Goal: Task Accomplishment & Management: Use online tool/utility

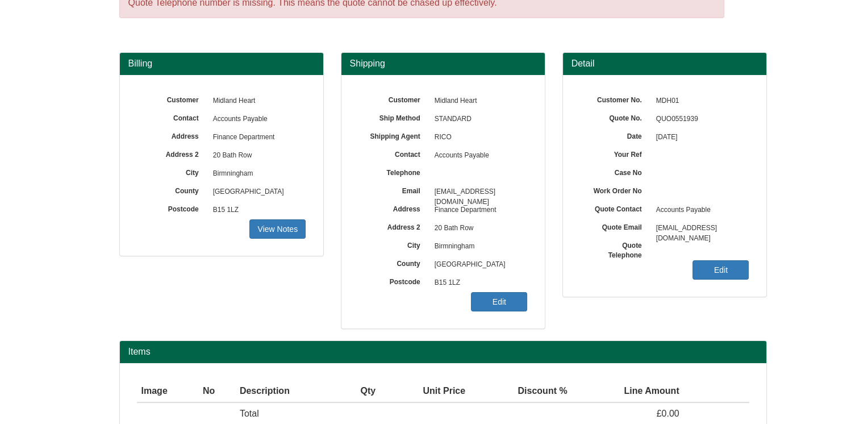
scroll to position [127, 0]
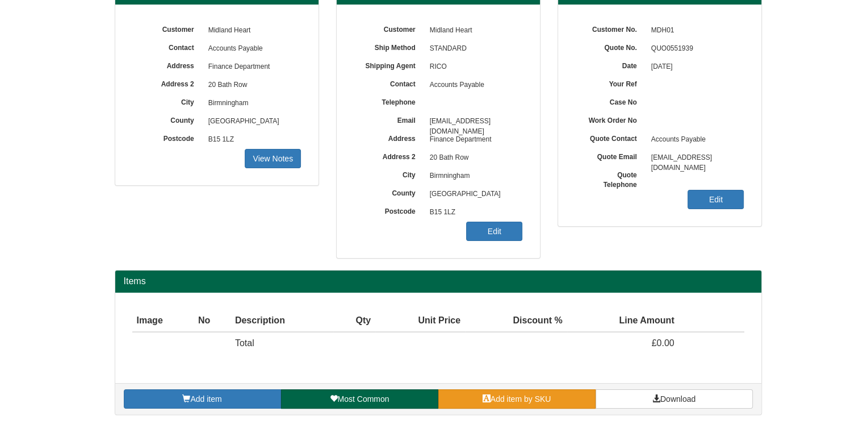
click at [488, 394] on span at bounding box center [487, 398] width 8 height 8
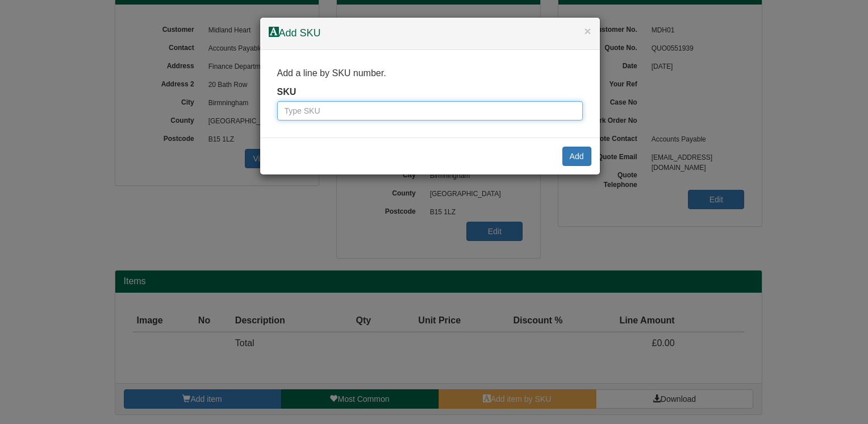
click at [388, 111] on input "text" at bounding box center [430, 110] width 306 height 19
type input "wc60"
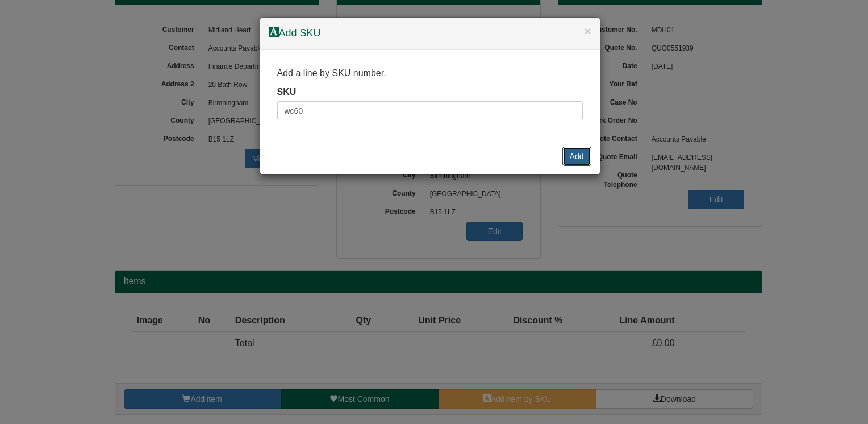
click at [587, 153] on button "Add" at bounding box center [576, 156] width 29 height 19
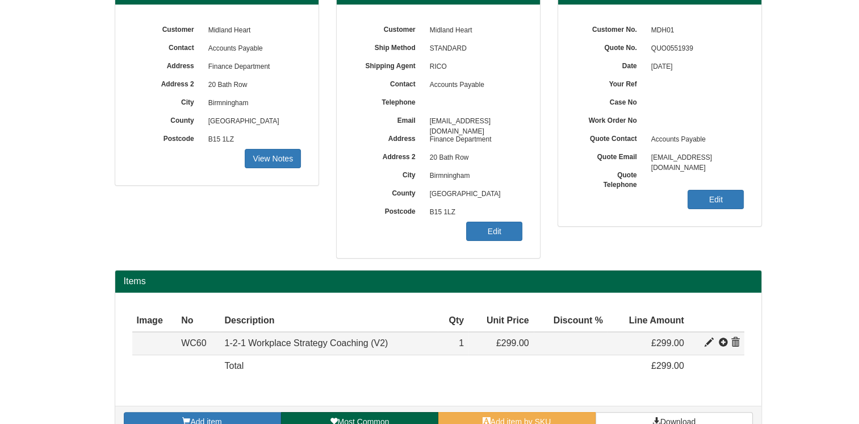
click at [707, 344] on span at bounding box center [709, 342] width 9 height 9
type input "1-2-1 Workplace Strategy Coaching (V2)"
type input "130.00"
type input "299.00"
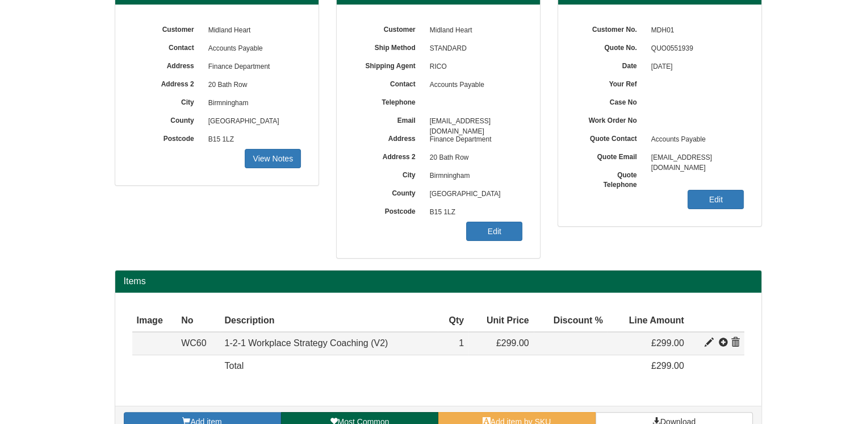
type input "1"
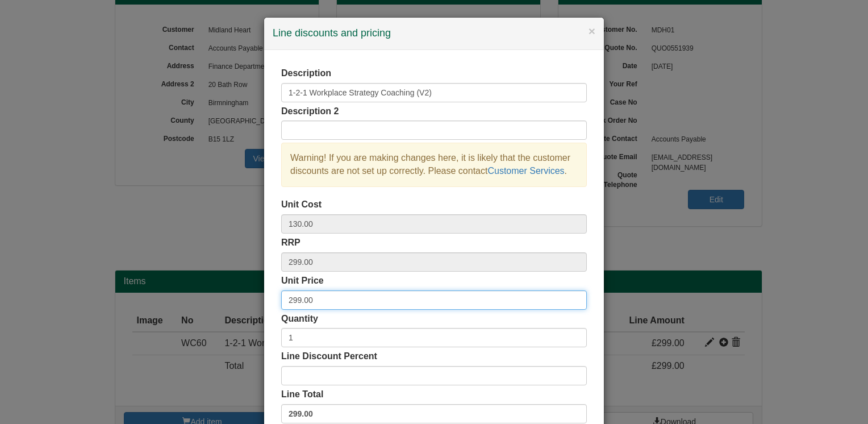
drag, startPoint x: 345, startPoint y: 301, endPoint x: 207, endPoint y: 259, distance: 144.8
click at [209, 301] on div "× Line discounts and pricing Description 1-2-1 Workplace Strategy Coaching (V2)…" at bounding box center [434, 212] width 868 height 424
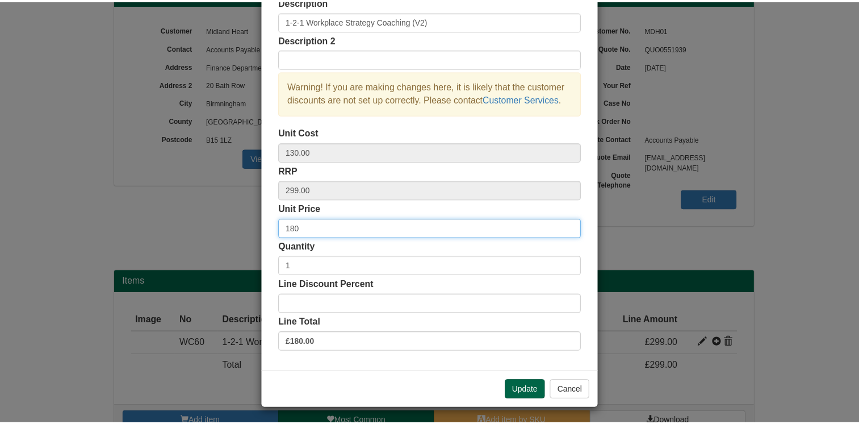
scroll to position [73, 0]
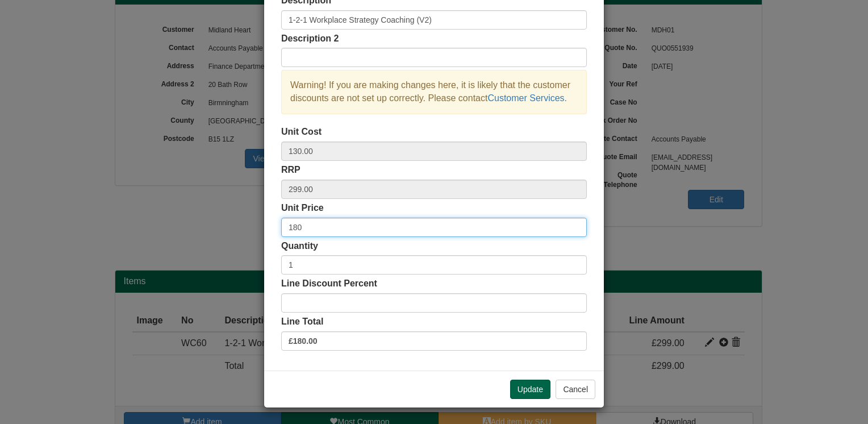
type input "180"
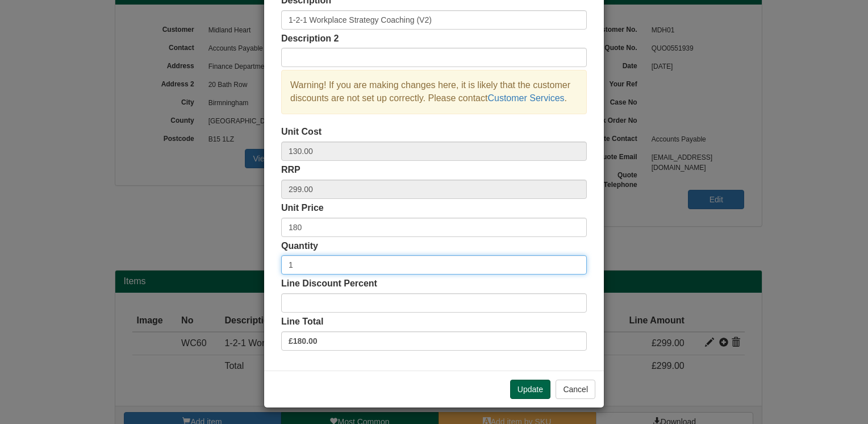
click at [294, 262] on input "1" at bounding box center [434, 264] width 306 height 19
type input "6"
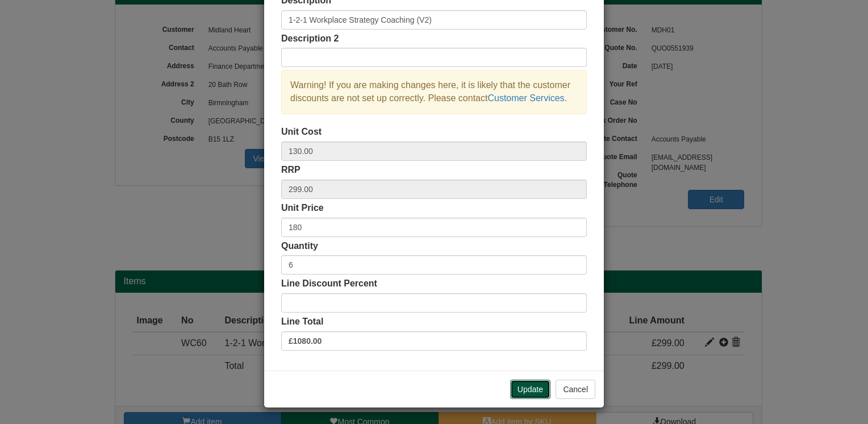
click at [528, 391] on button "Update" at bounding box center [530, 388] width 40 height 19
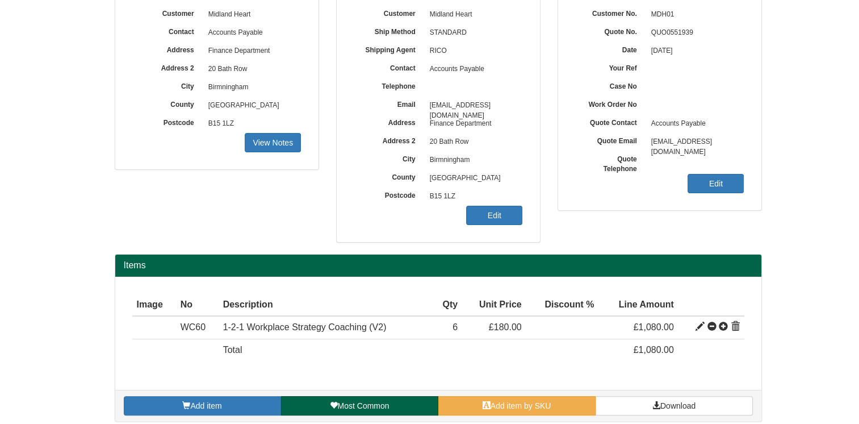
scroll to position [150, 0]
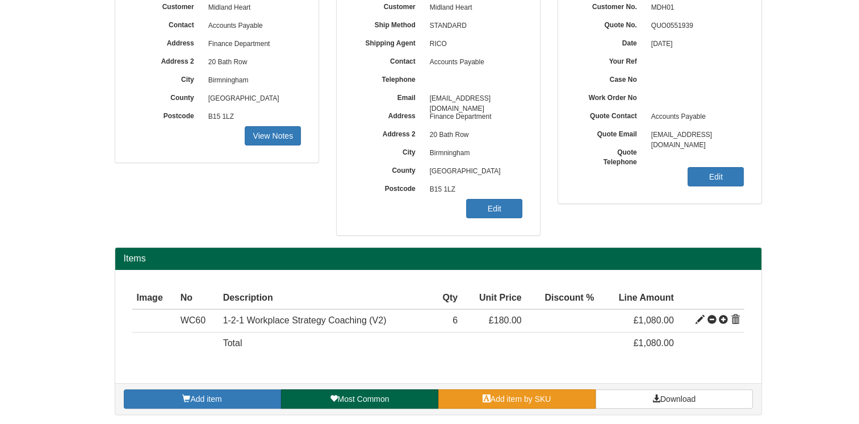
click at [504, 390] on link "Add item by SKU" at bounding box center [516, 398] width 157 height 19
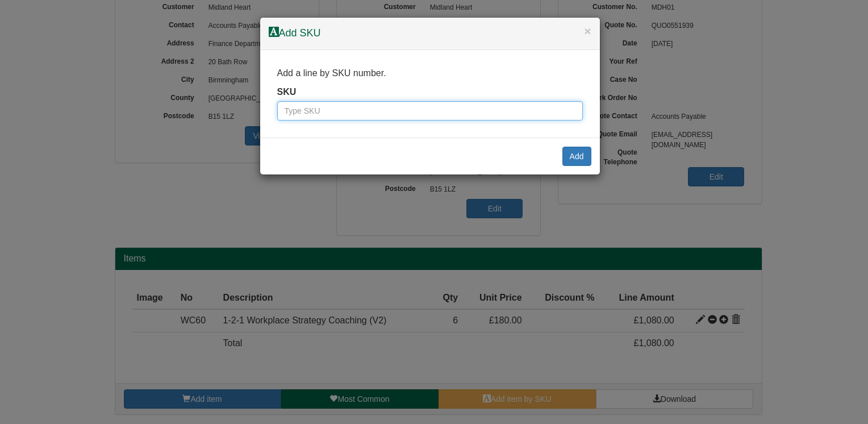
click at [333, 115] on input "text" at bounding box center [430, 110] width 306 height 19
type input "c"
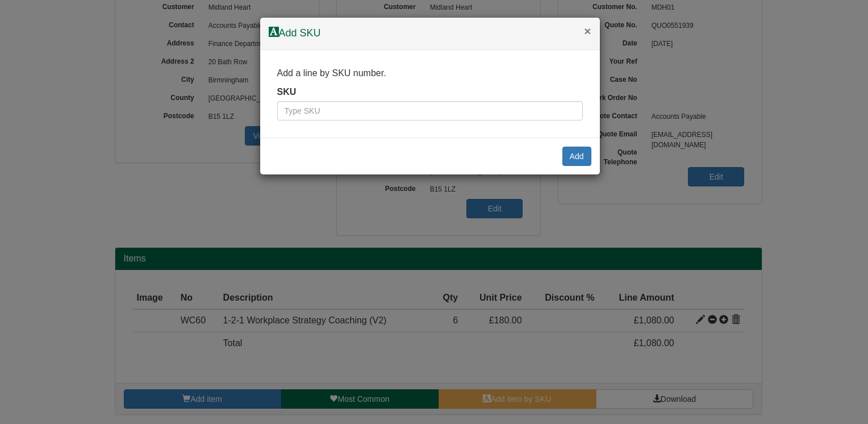
click at [587, 28] on button "×" at bounding box center [587, 31] width 7 height 12
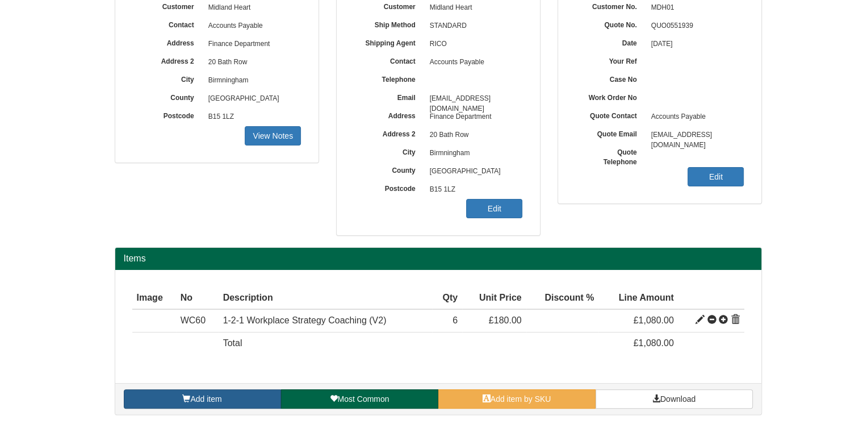
click at [248, 394] on link "Add item" at bounding box center [202, 398] width 157 height 19
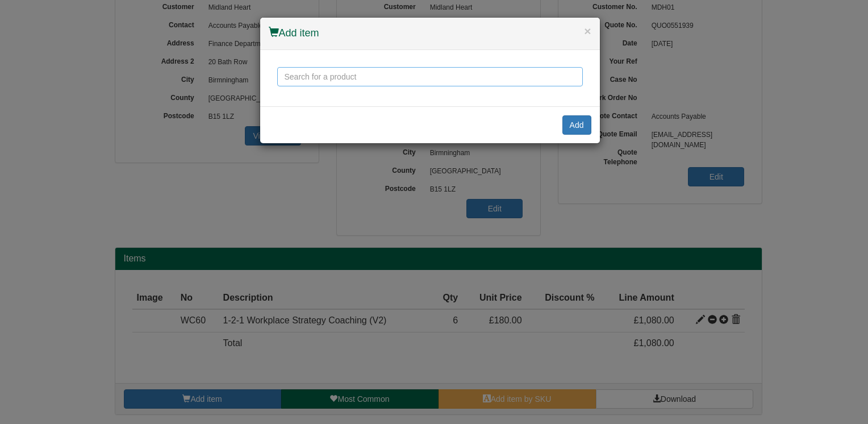
click at [367, 73] on input "text" at bounding box center [430, 76] width 306 height 19
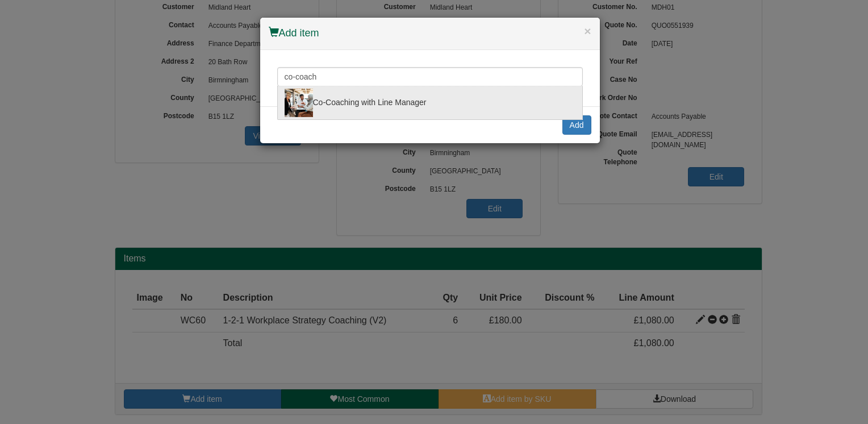
click at [392, 100] on div "Co-Coaching with Line Manager" at bounding box center [430, 103] width 291 height 28
type input "Co-Coaching with Line Manager"
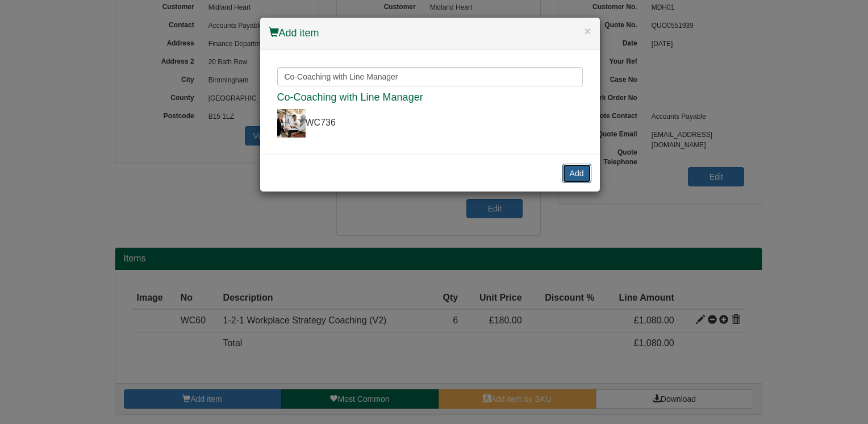
click at [578, 172] on button "Add" at bounding box center [576, 173] width 29 height 19
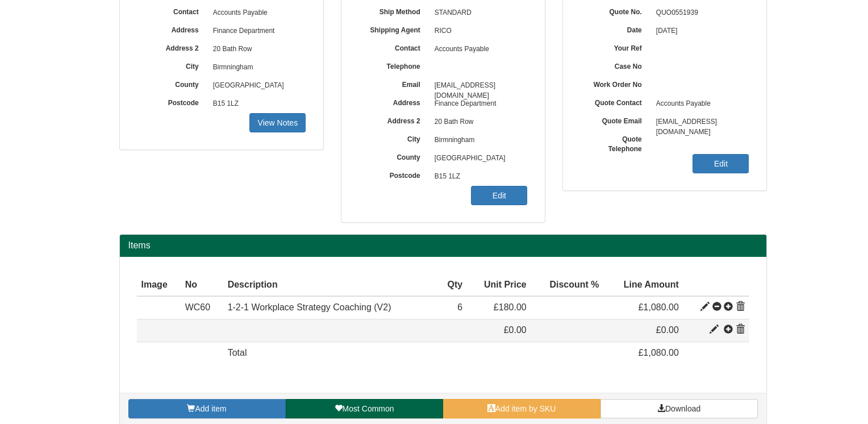
scroll to position [173, 0]
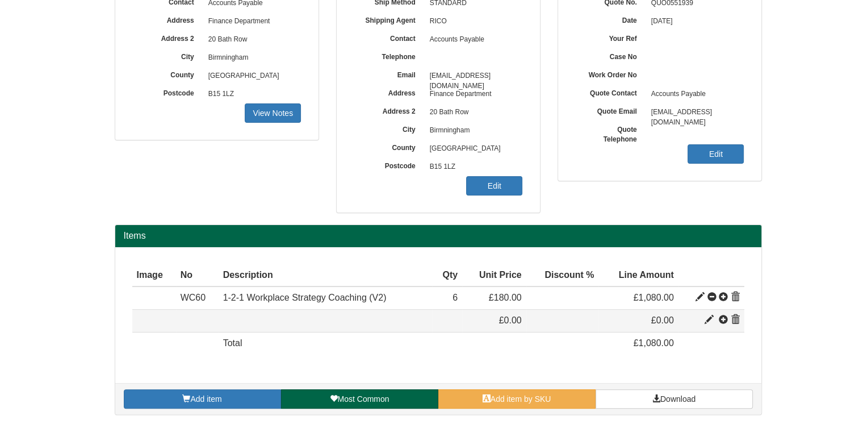
click at [737, 320] on span at bounding box center [735, 319] width 9 height 9
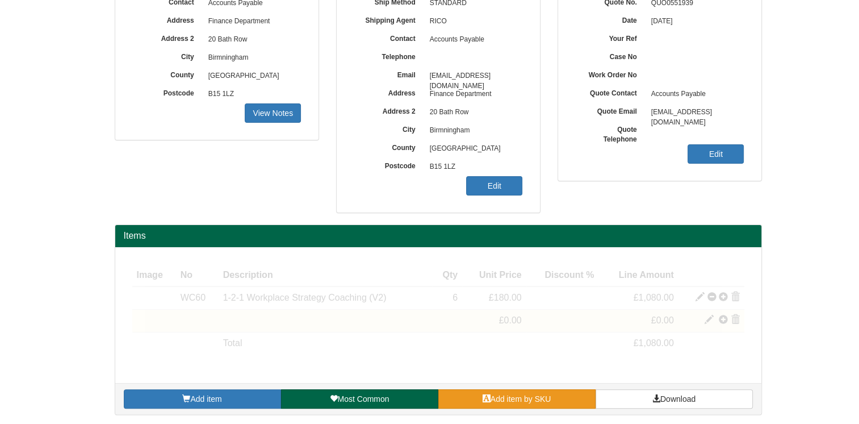
click at [553, 402] on link "Add item by SKU" at bounding box center [516, 398] width 157 height 19
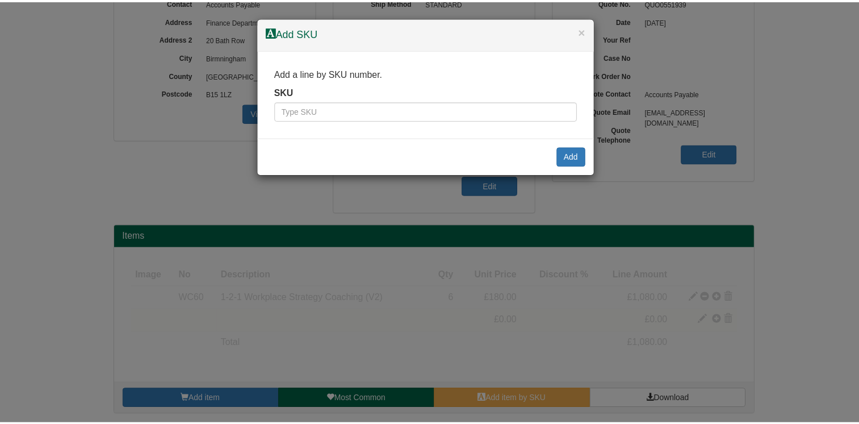
scroll to position [150, 0]
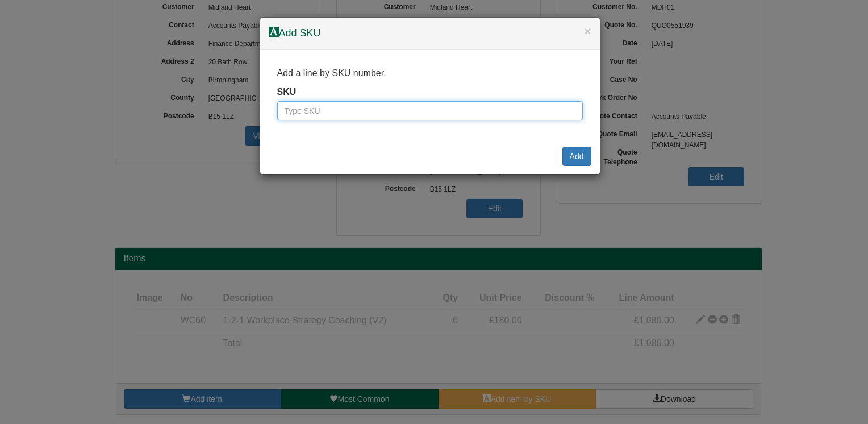
click at [417, 111] on input "text" at bounding box center [430, 110] width 306 height 19
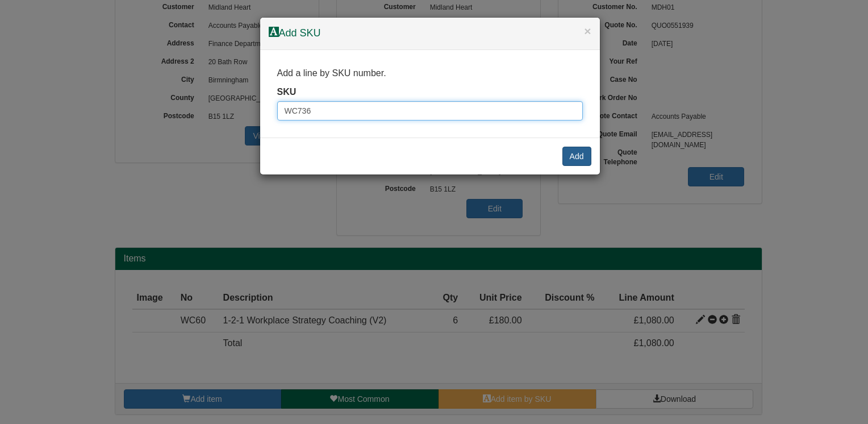
type input "WC736"
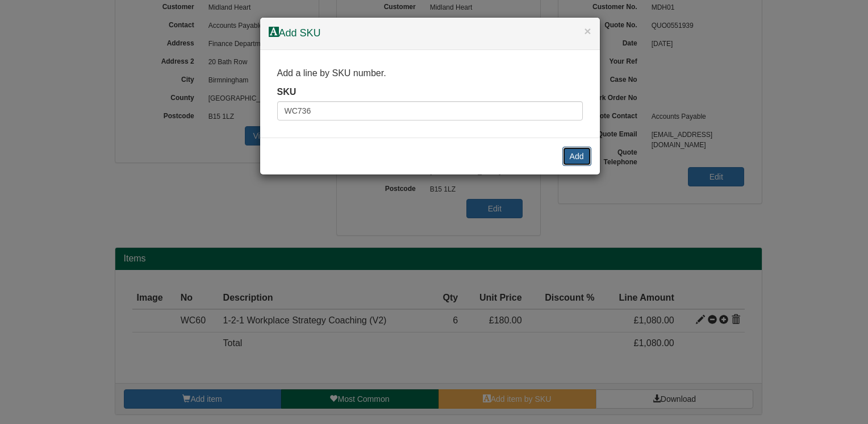
click at [580, 162] on button "Add" at bounding box center [576, 156] width 29 height 19
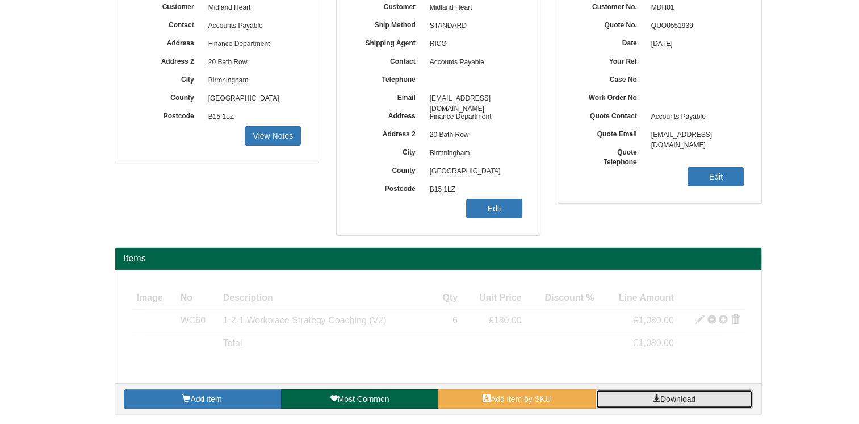
click at [662, 394] on span "Download" at bounding box center [678, 398] width 35 height 9
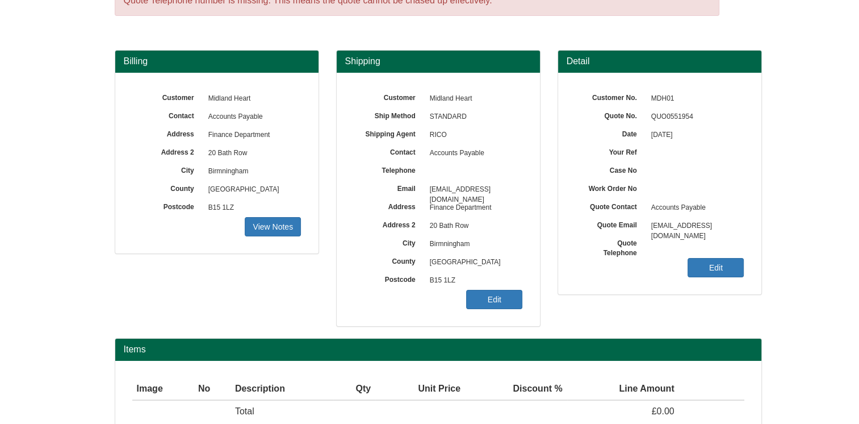
scroll to position [127, 0]
